Goal: Navigation & Orientation: Find specific page/section

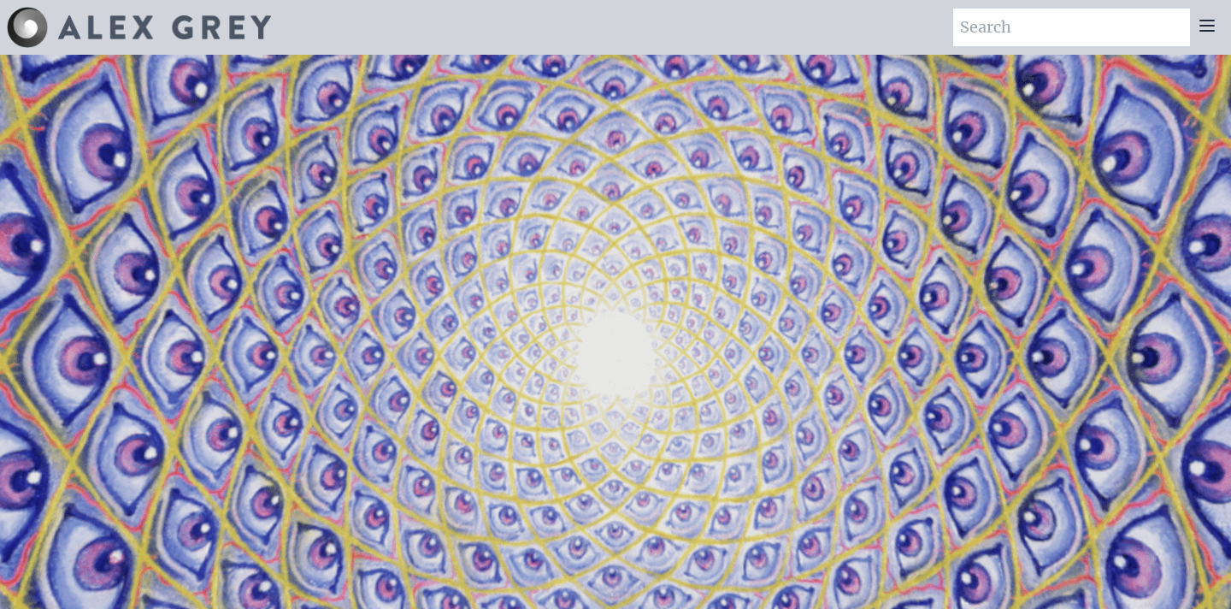
click at [1206, 28] on icon at bounding box center [1207, 25] width 21 height 21
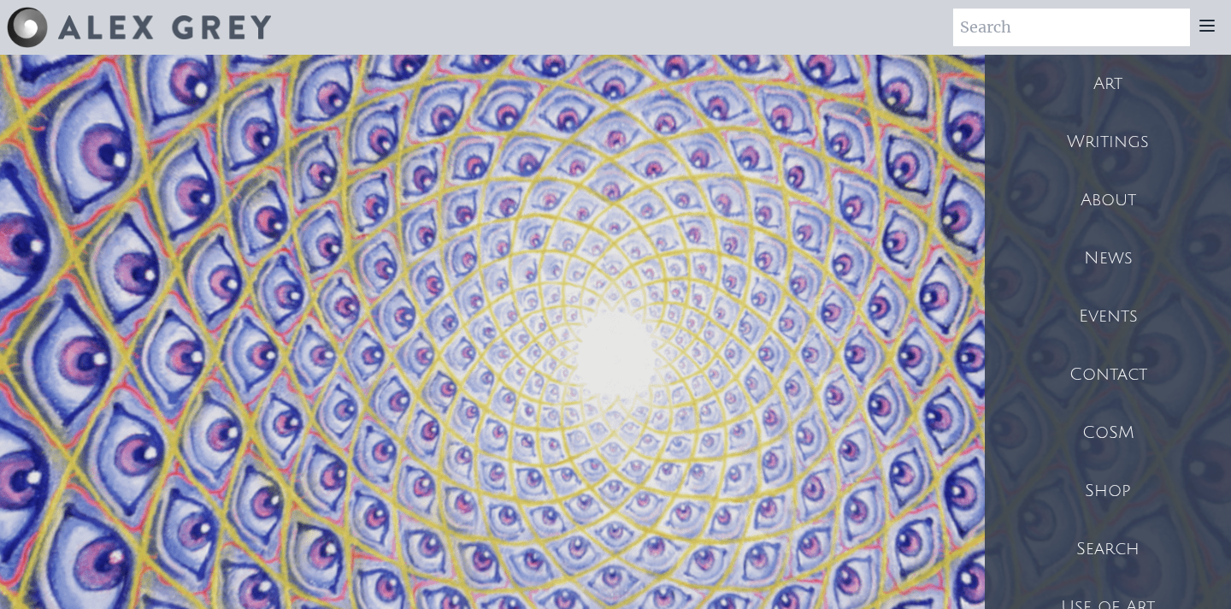
click at [1114, 91] on div "Art" at bounding box center [1108, 84] width 246 height 58
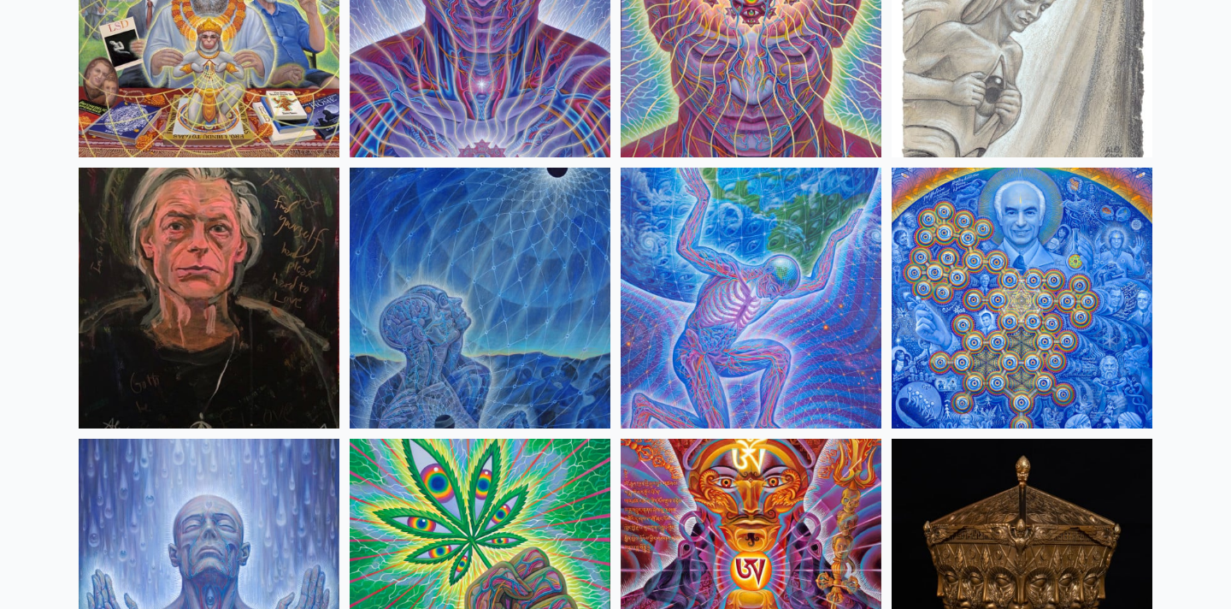
scroll to position [2199, 0]
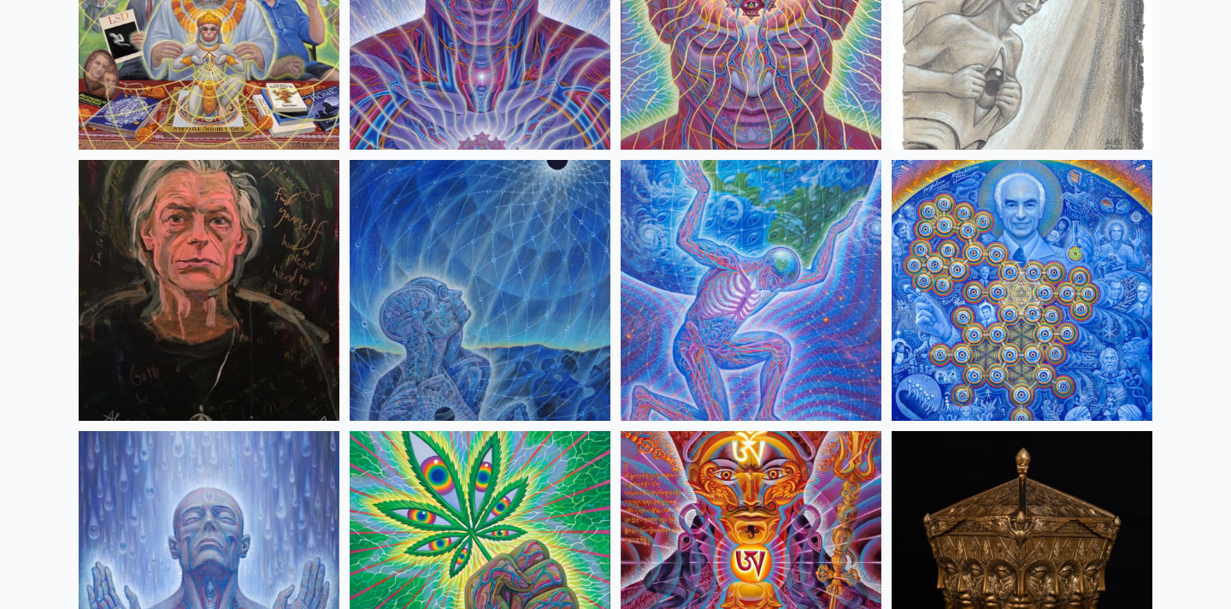
click at [781, 293] on img at bounding box center [751, 290] width 261 height 261
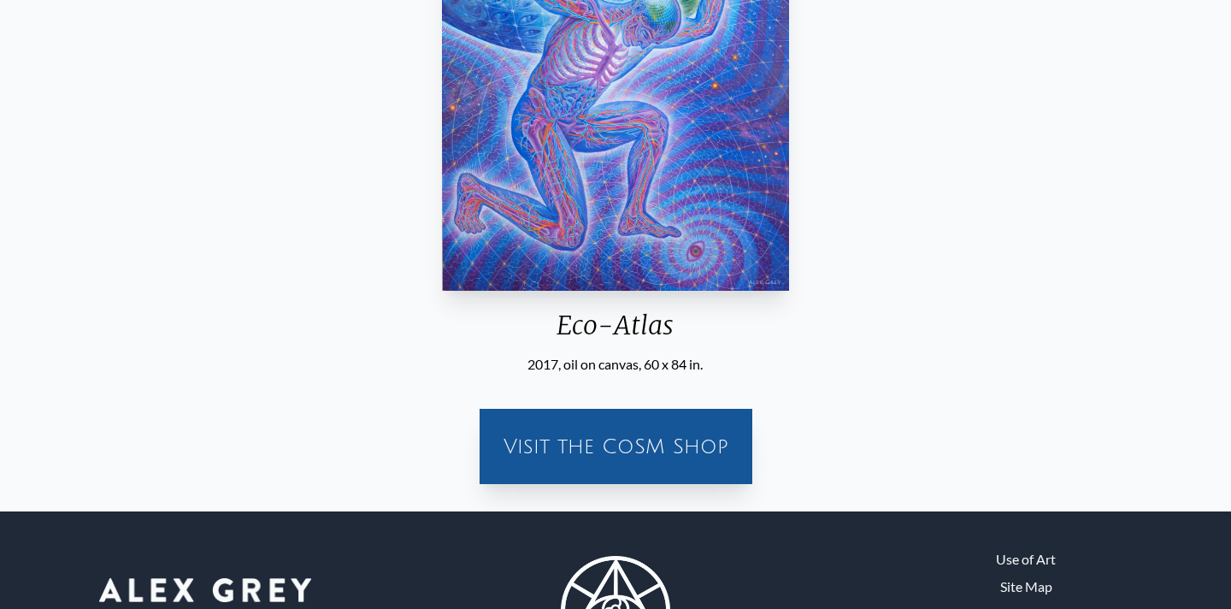
scroll to position [371, 0]
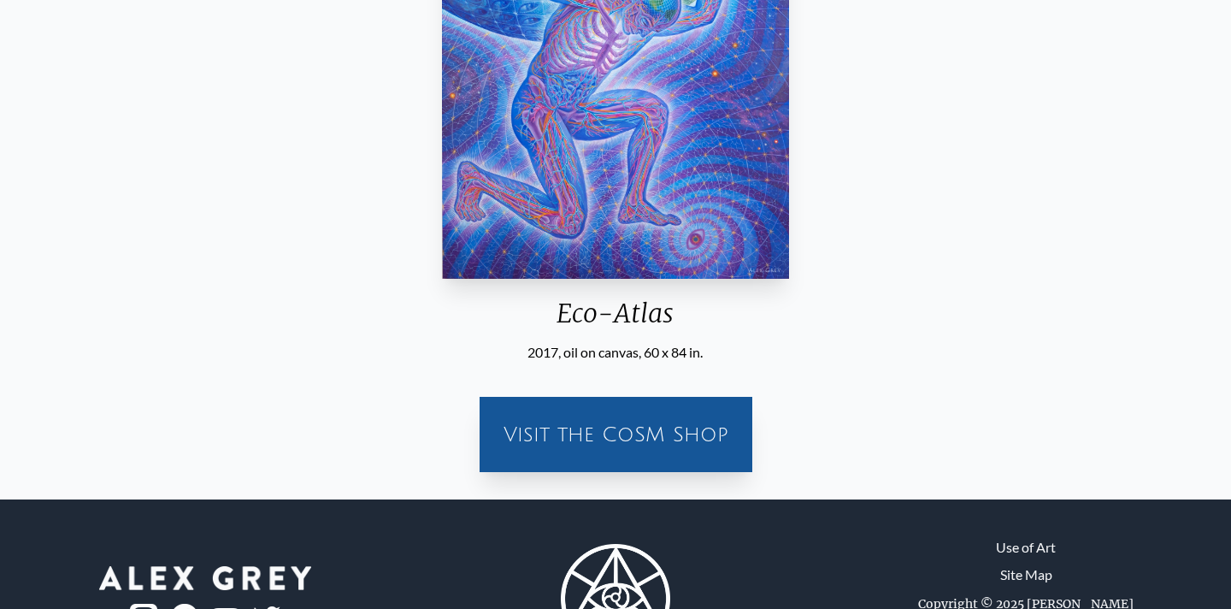
click at [606, 452] on div "Visit the CoSM Shop" at bounding box center [616, 434] width 252 height 55
